Goal: Book appointment/travel/reservation

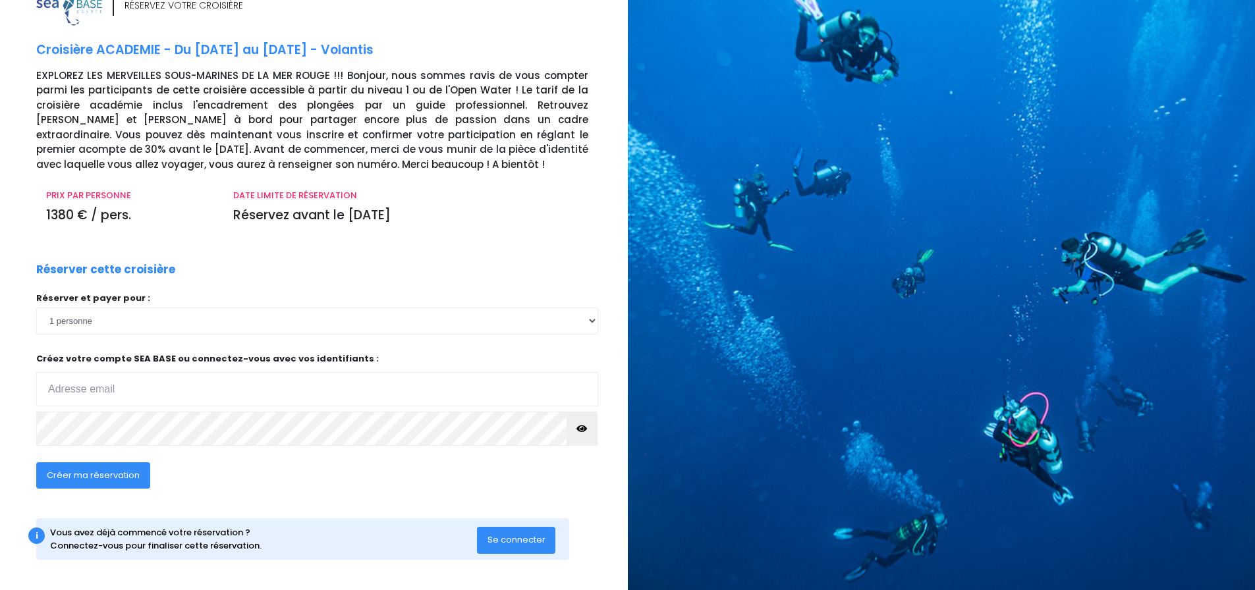
scroll to position [36, 0]
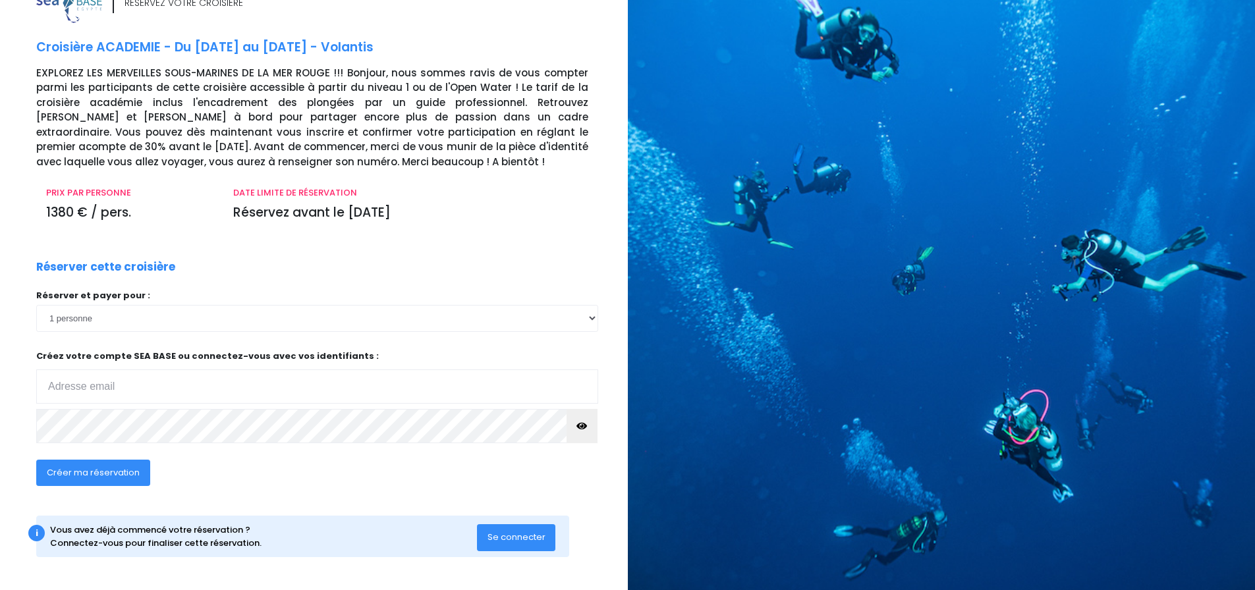
click at [159, 381] on input "email" at bounding box center [317, 387] width 562 height 34
type input "[EMAIL_ADDRESS][DOMAIN_NAME]"
click at [512, 546] on button "Se connecter" at bounding box center [516, 537] width 79 height 26
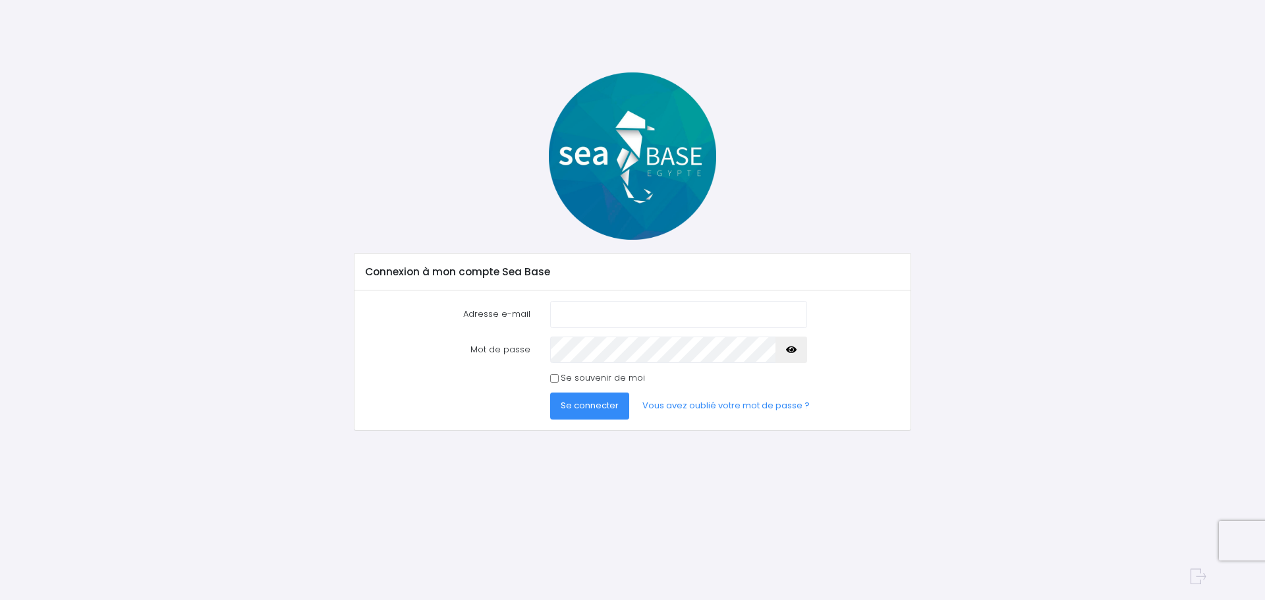
click at [563, 312] on input "Adresse e-mail" at bounding box center [678, 314] width 257 height 26
type input "[EMAIL_ADDRESS][DOMAIN_NAME]"
click at [550, 393] on button "Se connecter" at bounding box center [589, 406] width 79 height 26
